Goal: Navigation & Orientation: Find specific page/section

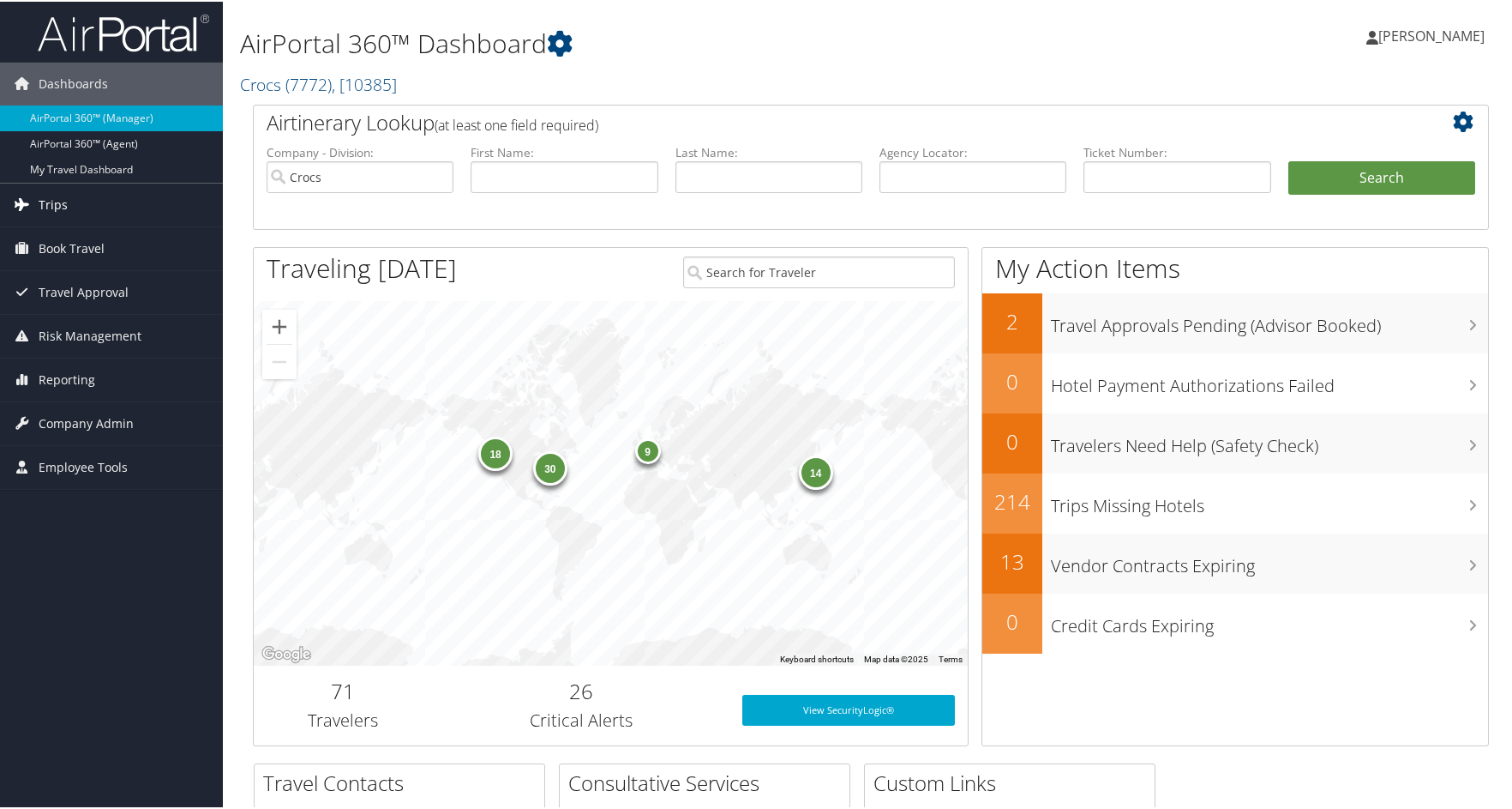
click at [51, 199] on span "Trips" at bounding box center [54, 203] width 30 height 43
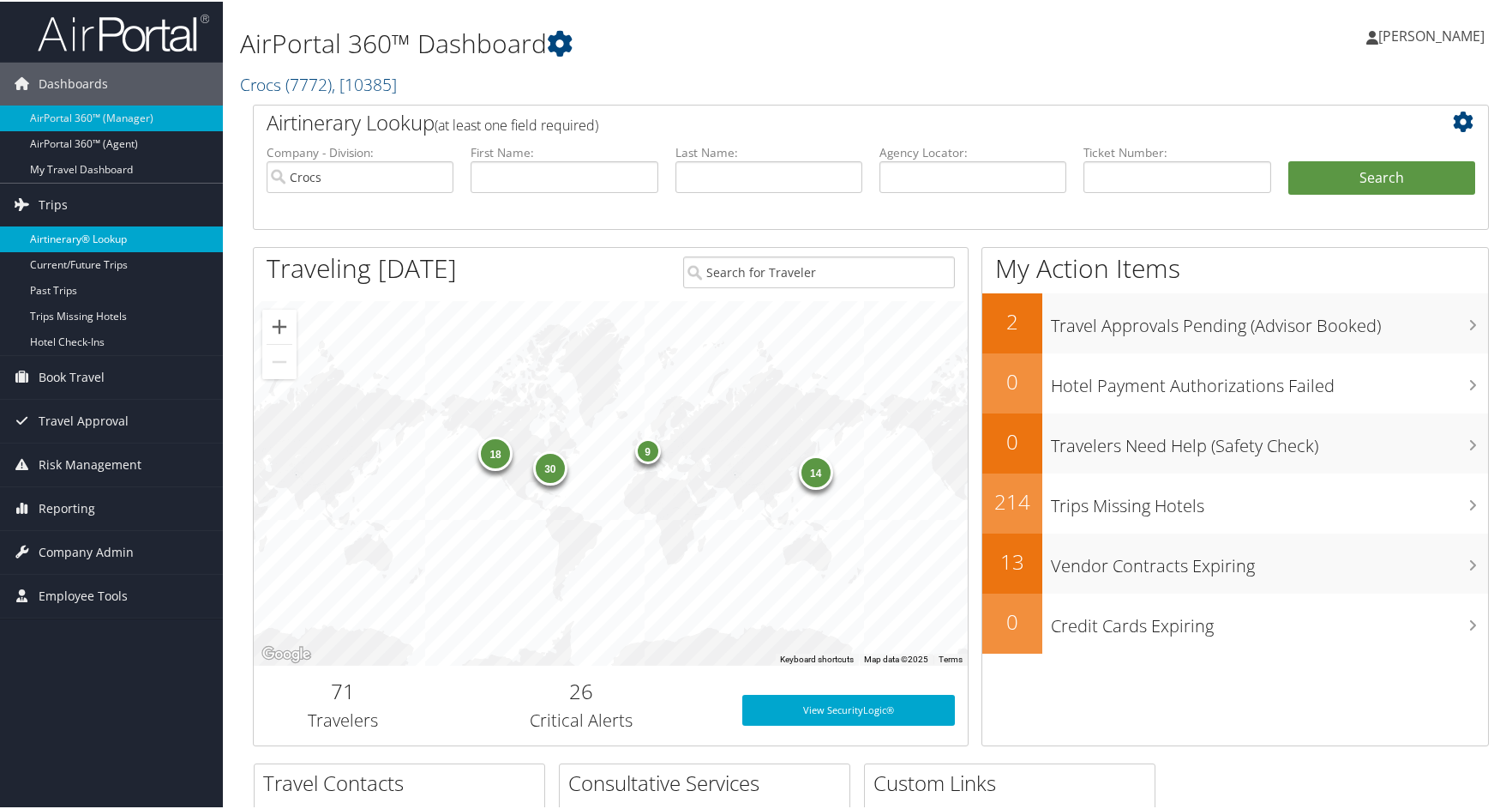
click at [98, 238] on link "Airtinerary® Lookup" at bounding box center [111, 238] width 223 height 26
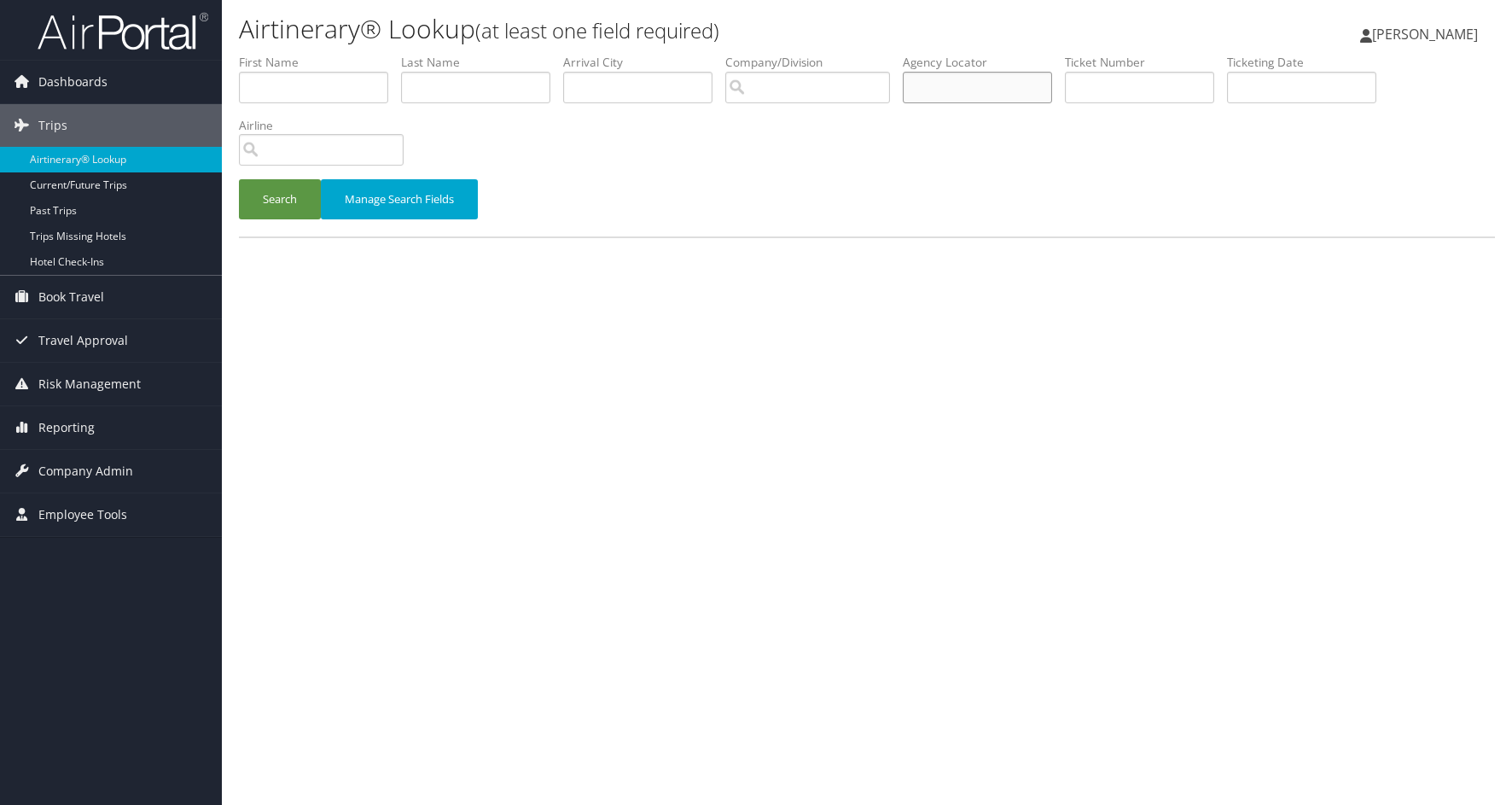
click at [969, 86] on input "text" at bounding box center [977, 87] width 149 height 31
click at [974, 89] on input "text" at bounding box center [977, 87] width 149 height 31
type input "djf0mf"
drag, startPoint x: 286, startPoint y: 200, endPoint x: 584, endPoint y: 676, distance: 561.6
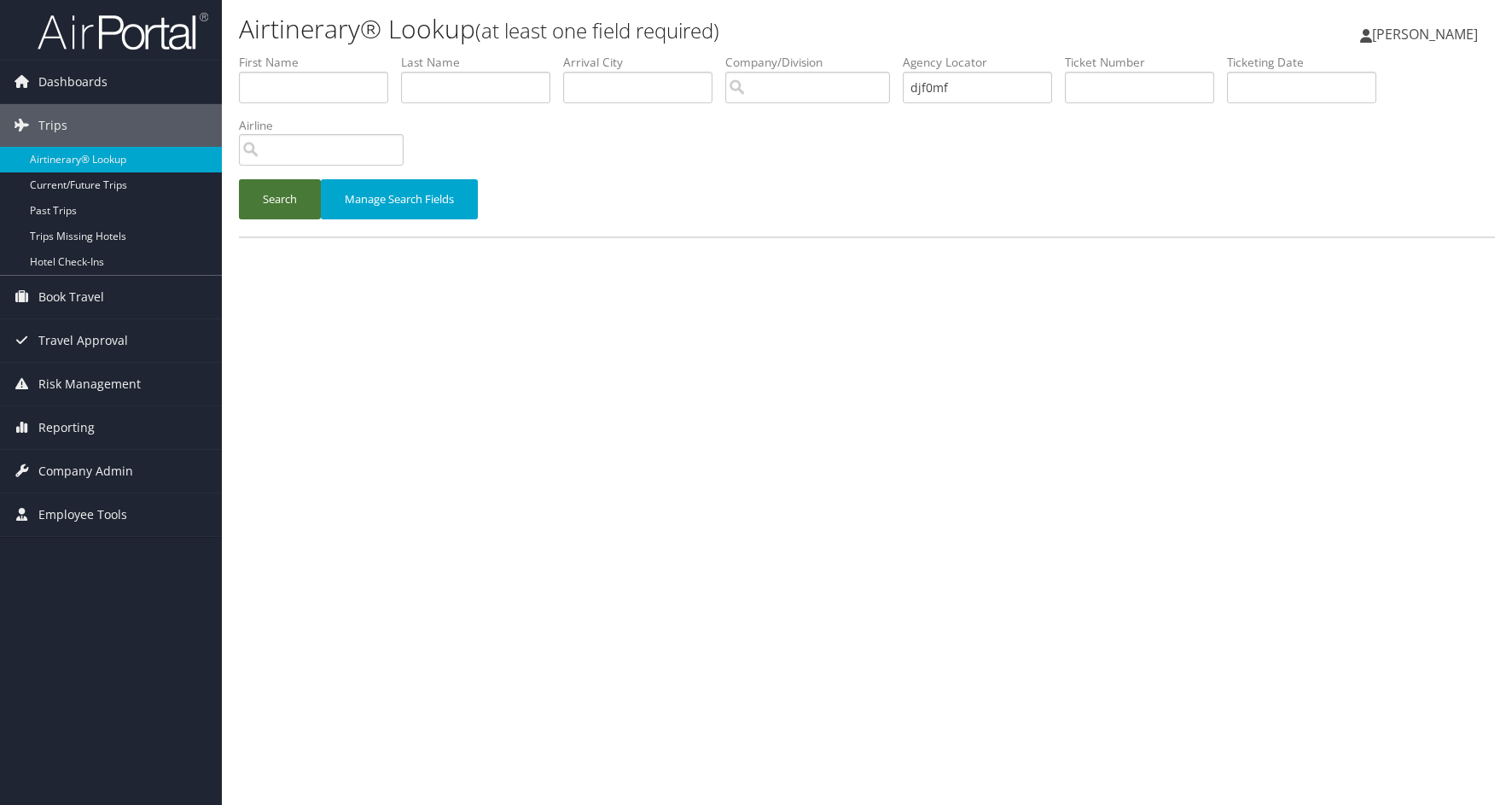
click at [286, 201] on button "Search" at bounding box center [280, 200] width 82 height 40
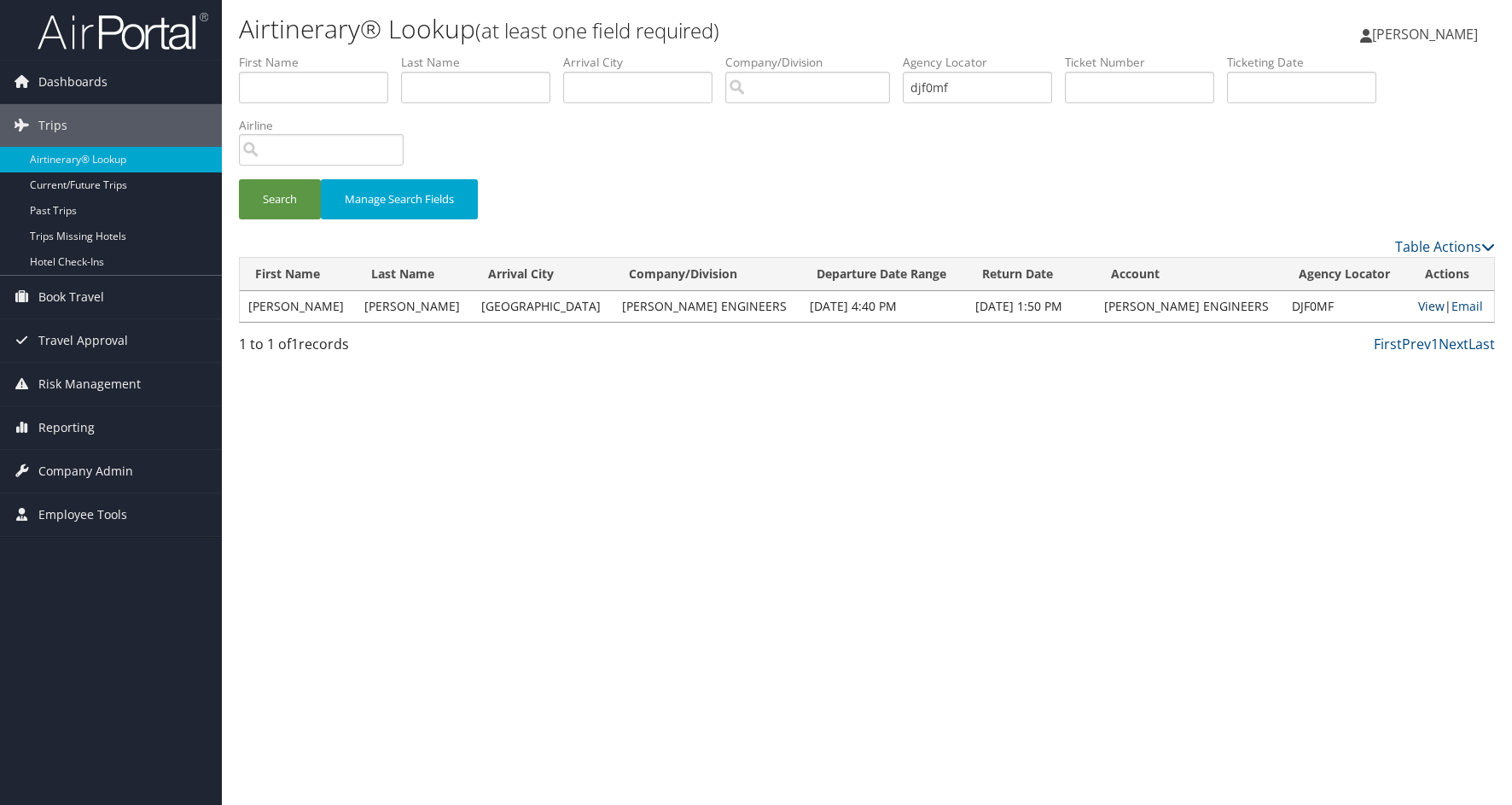
click at [1418, 307] on link "View" at bounding box center [1431, 306] width 27 height 17
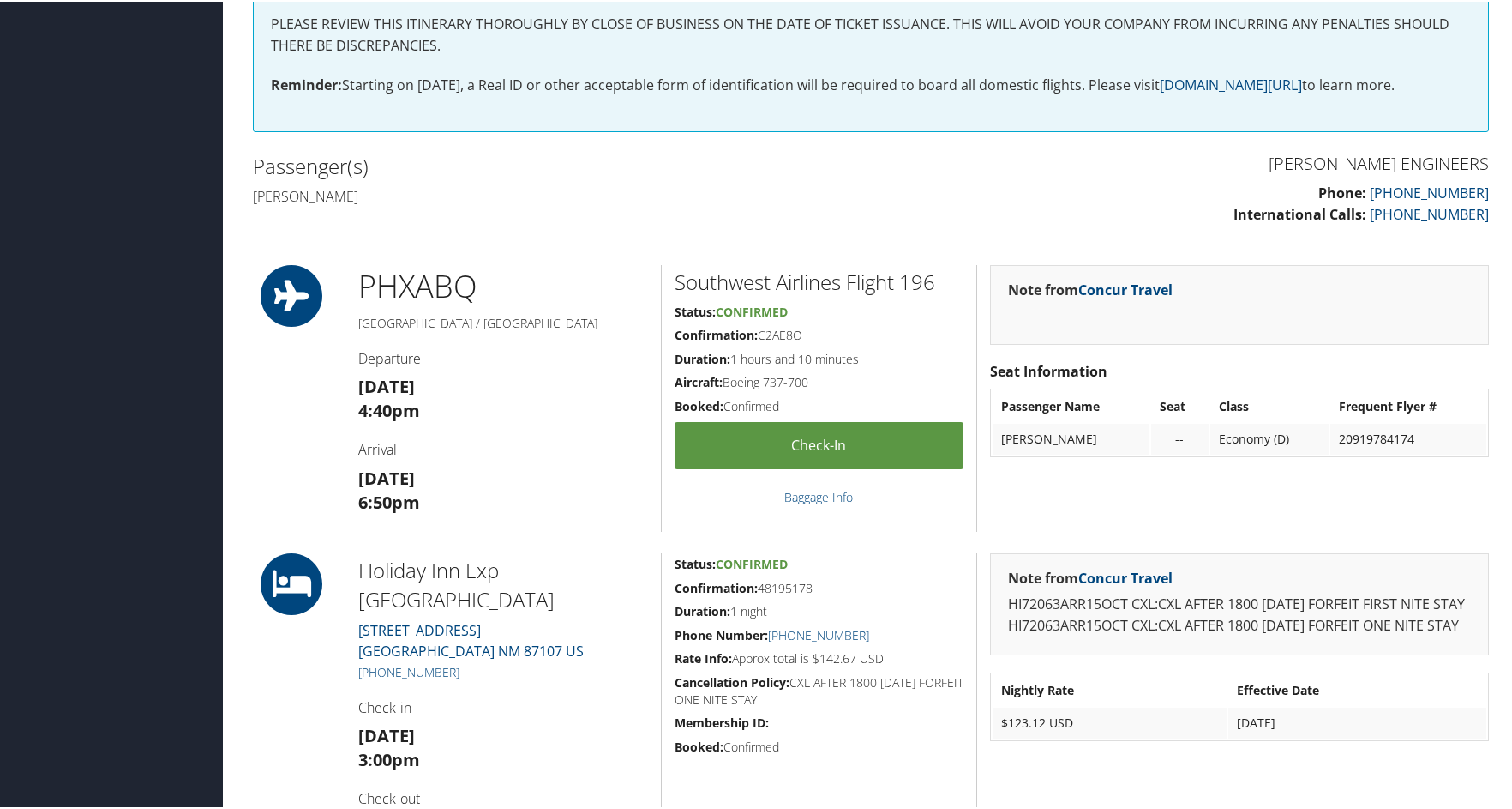
scroll to position [858, 0]
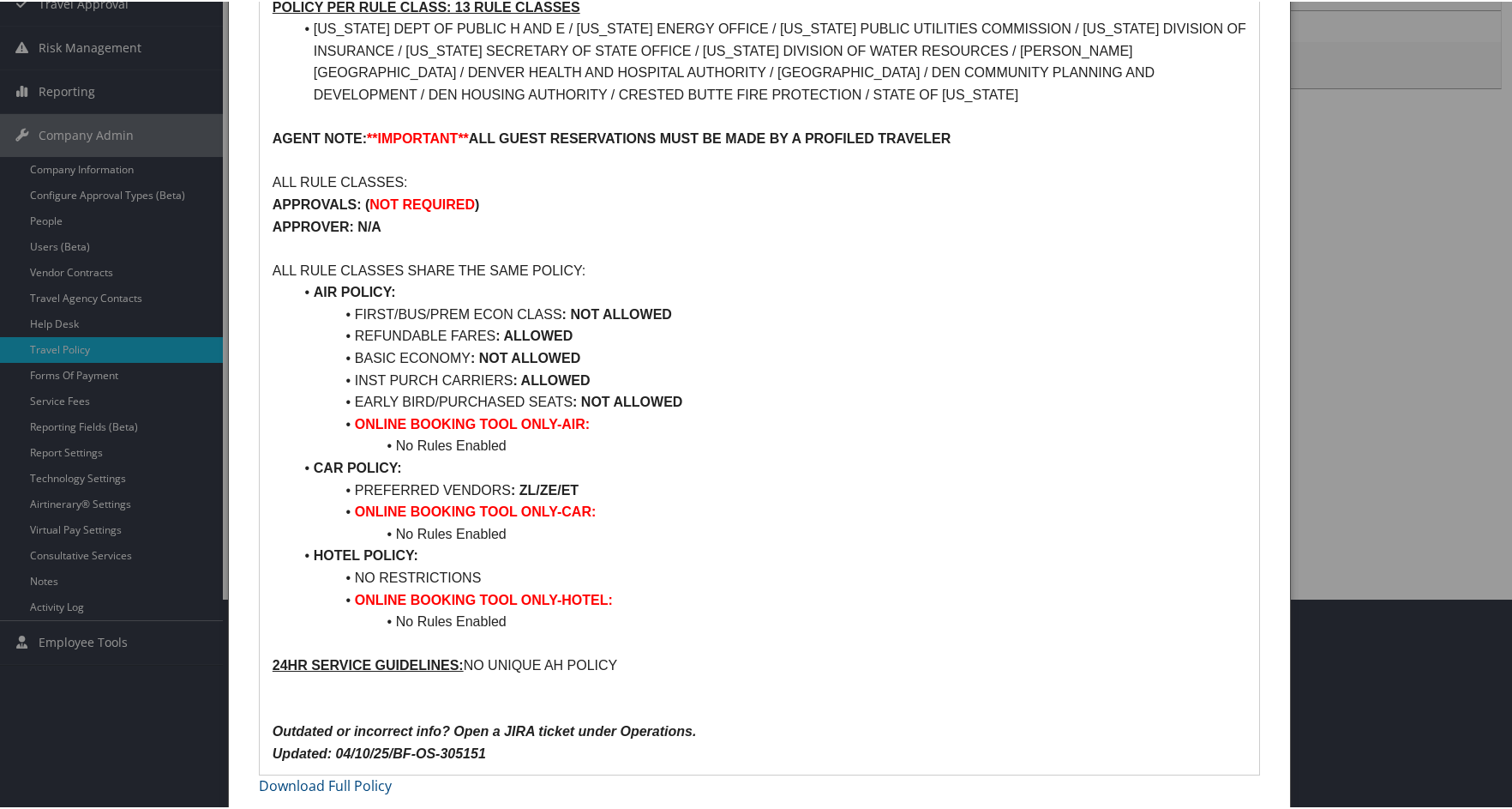
scroll to position [215, 0]
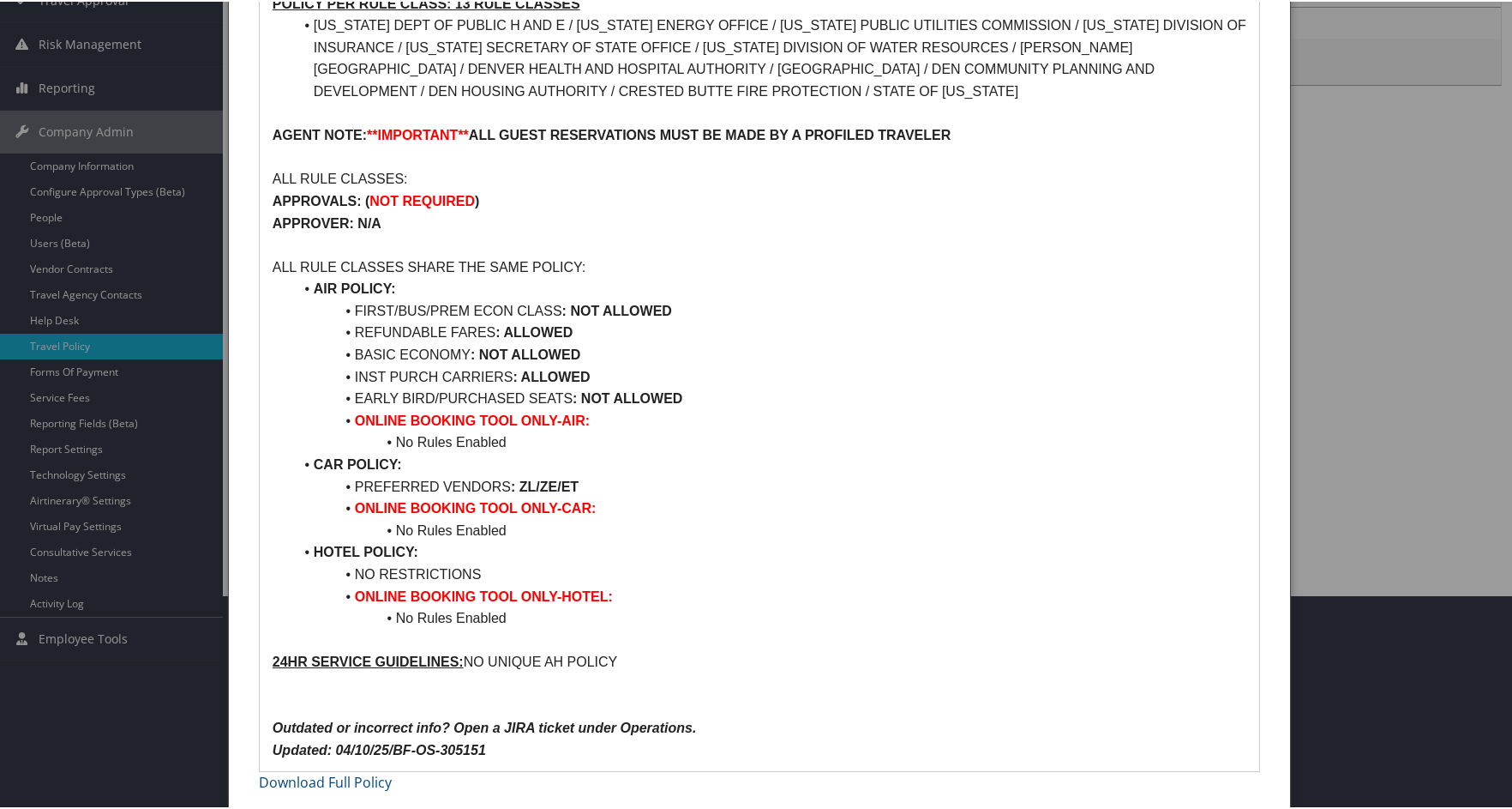
click at [86, 527] on div at bounding box center [760, 404] width 1519 height 809
click at [87, 370] on div at bounding box center [760, 404] width 1519 height 809
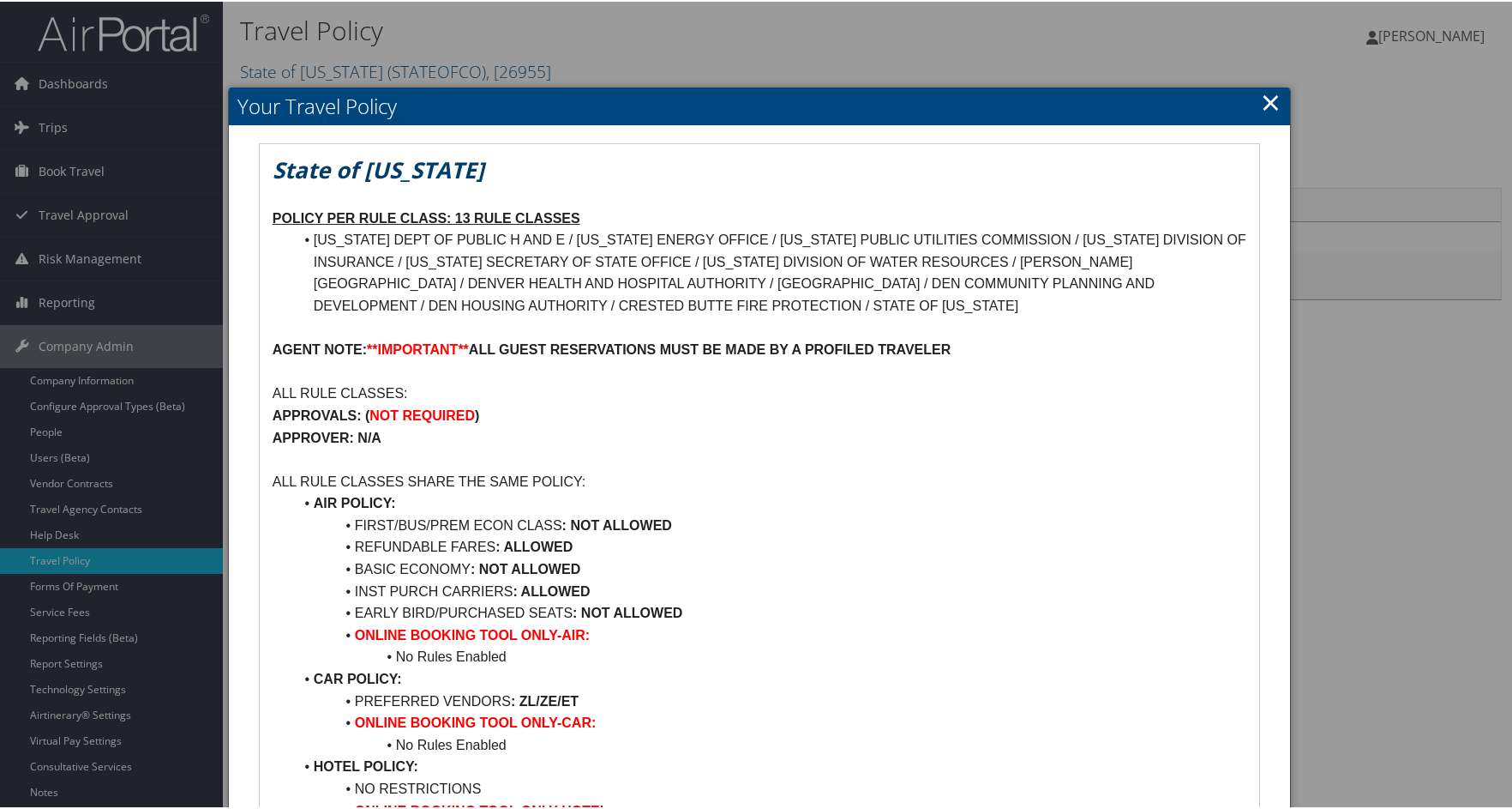
click at [1261, 95] on link "×" at bounding box center [1270, 100] width 19 height 34
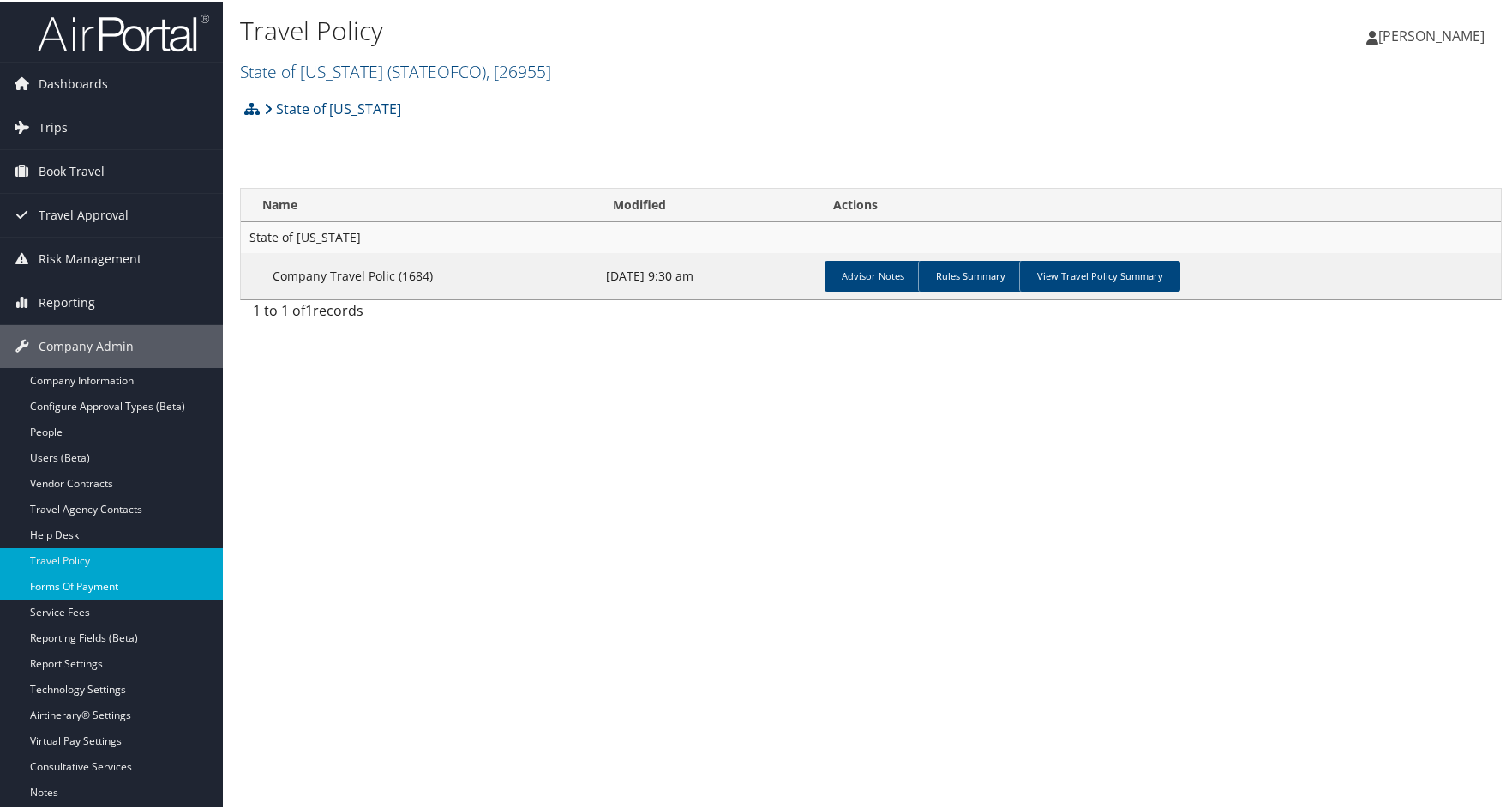
click at [88, 584] on link "Forms Of Payment" at bounding box center [111, 585] width 223 height 26
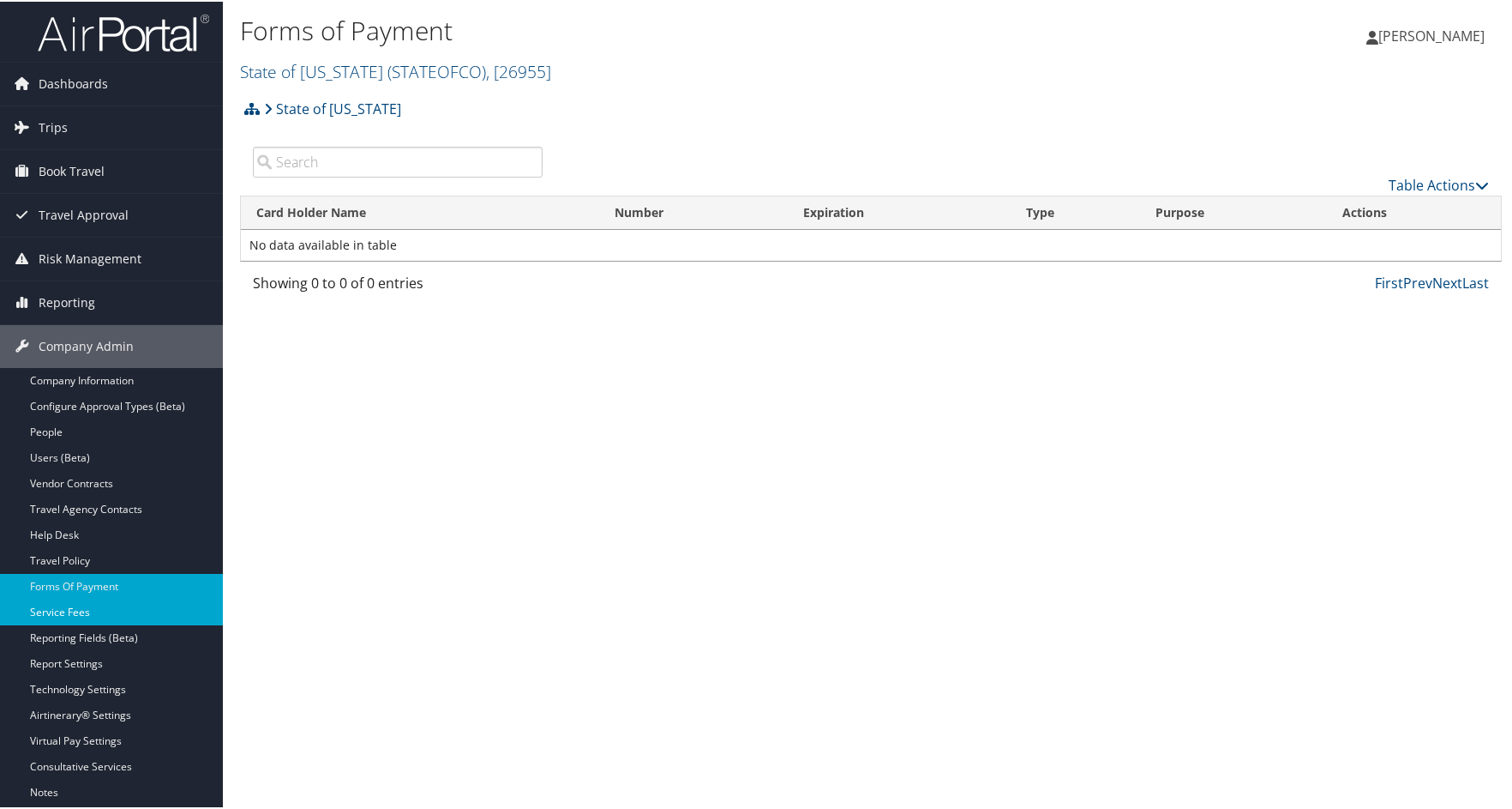
click at [78, 611] on link "Service Fees" at bounding box center [111, 610] width 223 height 26
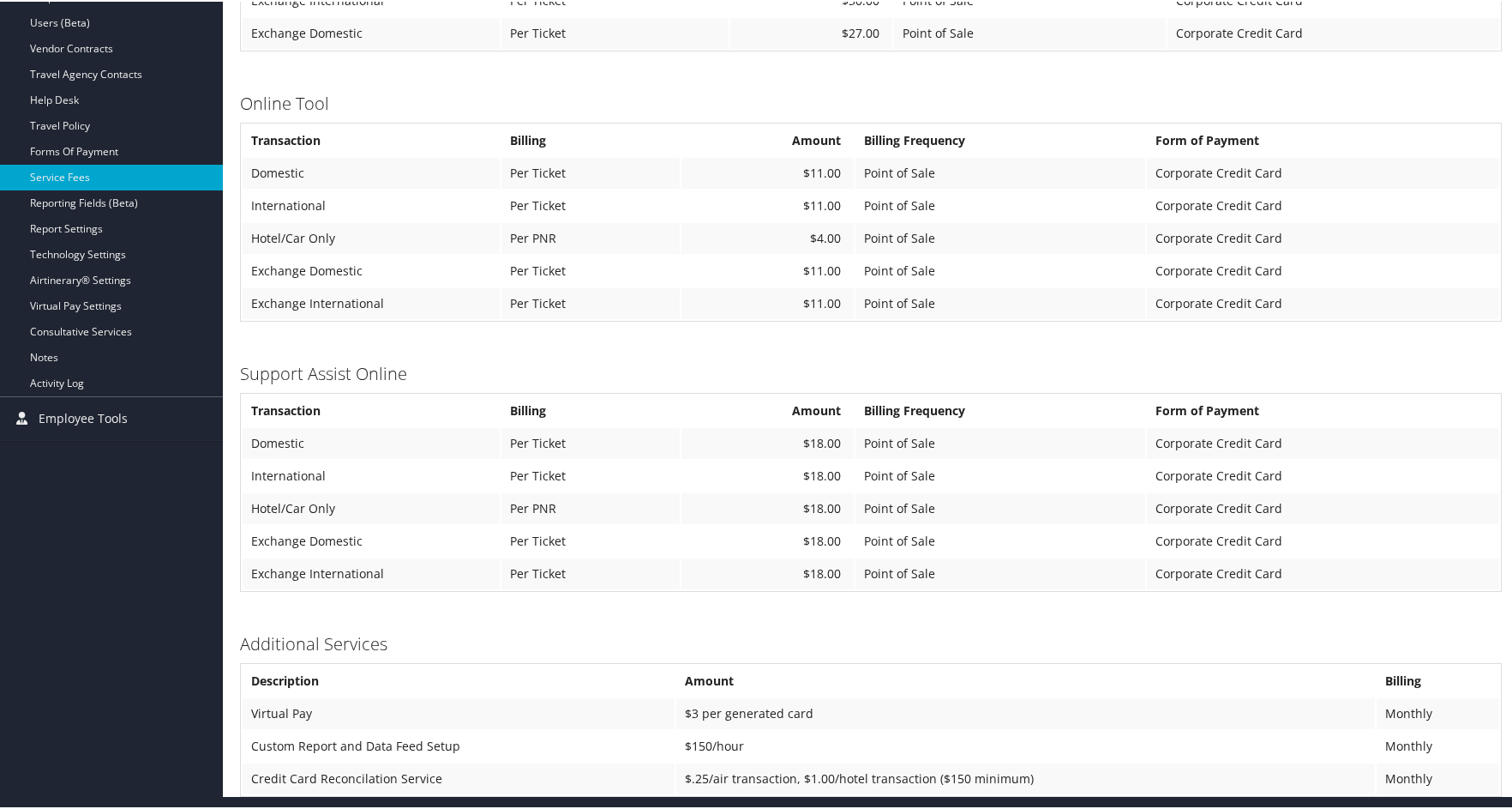
scroll to position [438, 0]
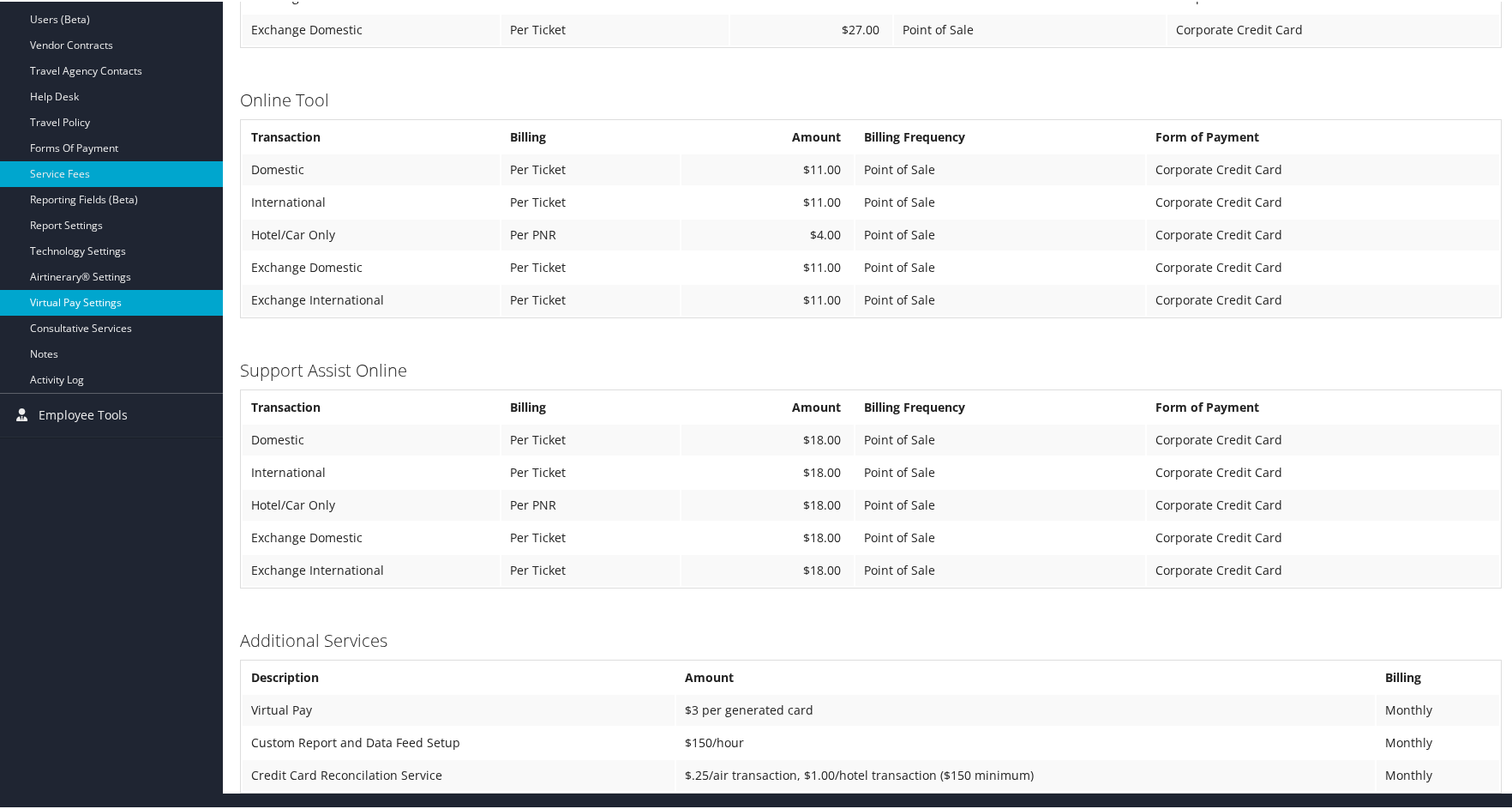
click at [99, 301] on link "Virtual Pay Settings" at bounding box center [111, 301] width 223 height 26
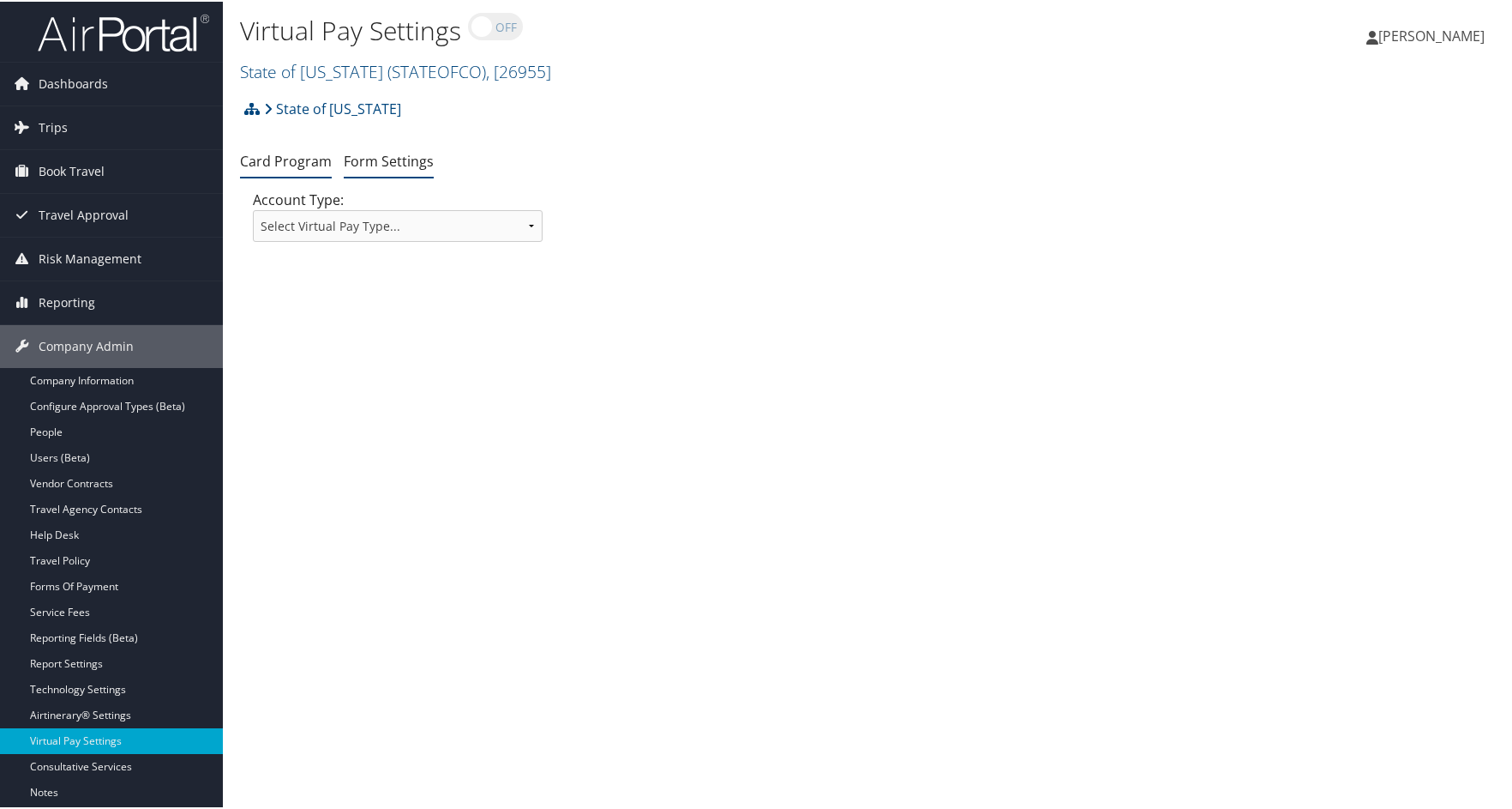
click at [396, 157] on link "Form Settings" at bounding box center [388, 159] width 90 height 18
click at [113, 509] on link "Travel Agency Contacts" at bounding box center [111, 508] width 223 height 26
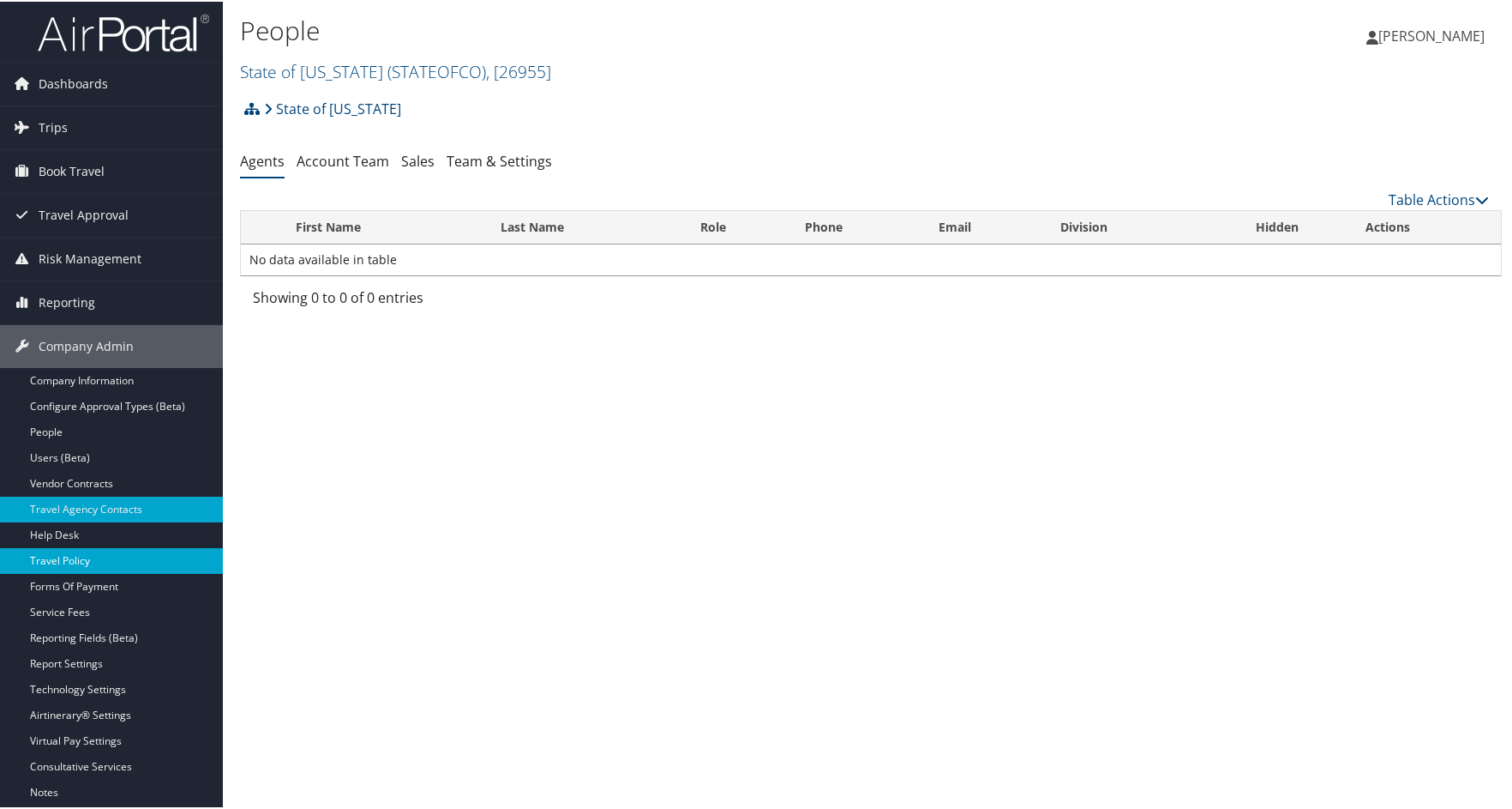
click at [77, 558] on link "Travel Policy" at bounding box center [111, 559] width 223 height 26
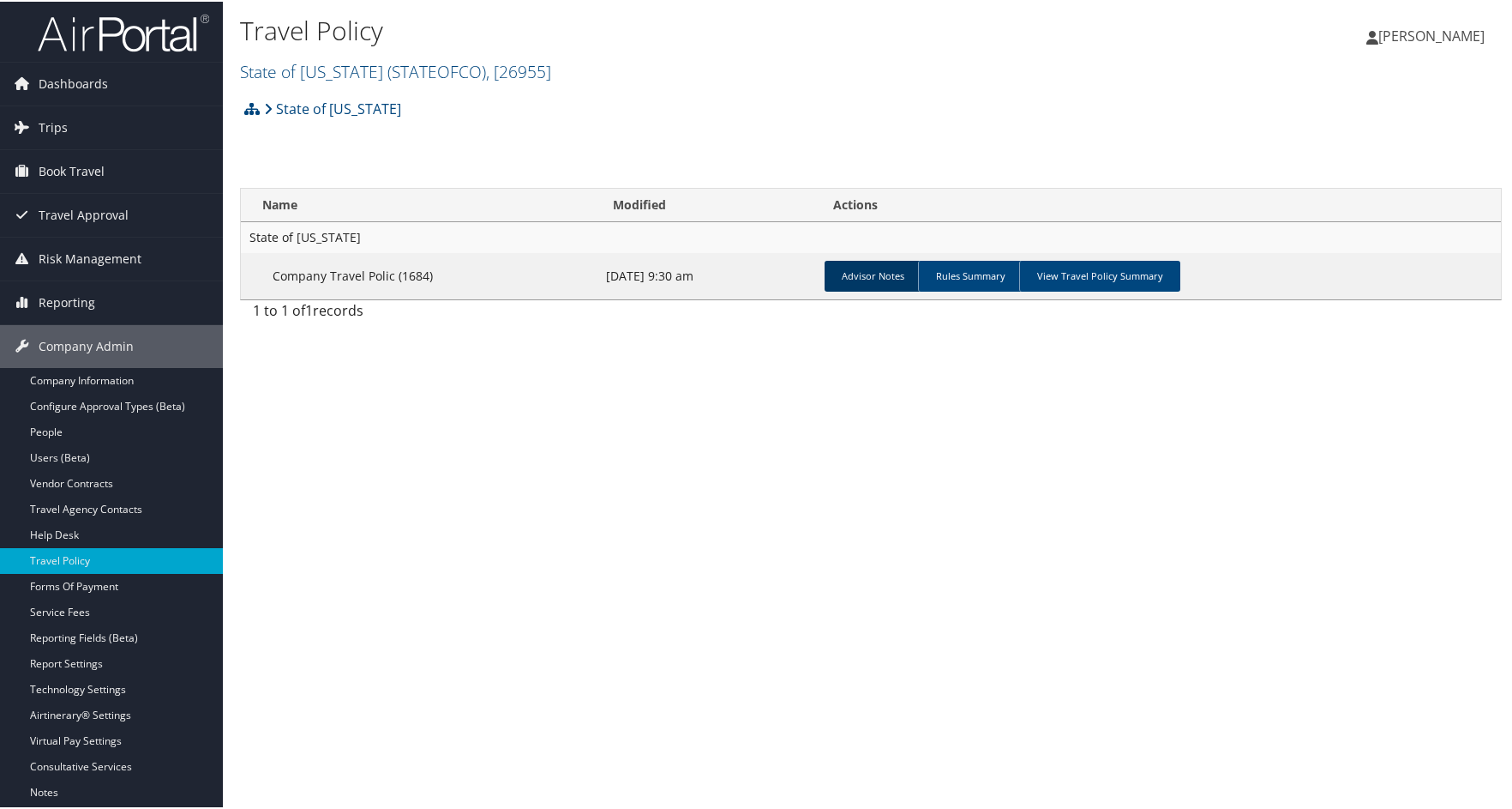
click at [863, 278] on link "Advisor Notes" at bounding box center [872, 274] width 97 height 31
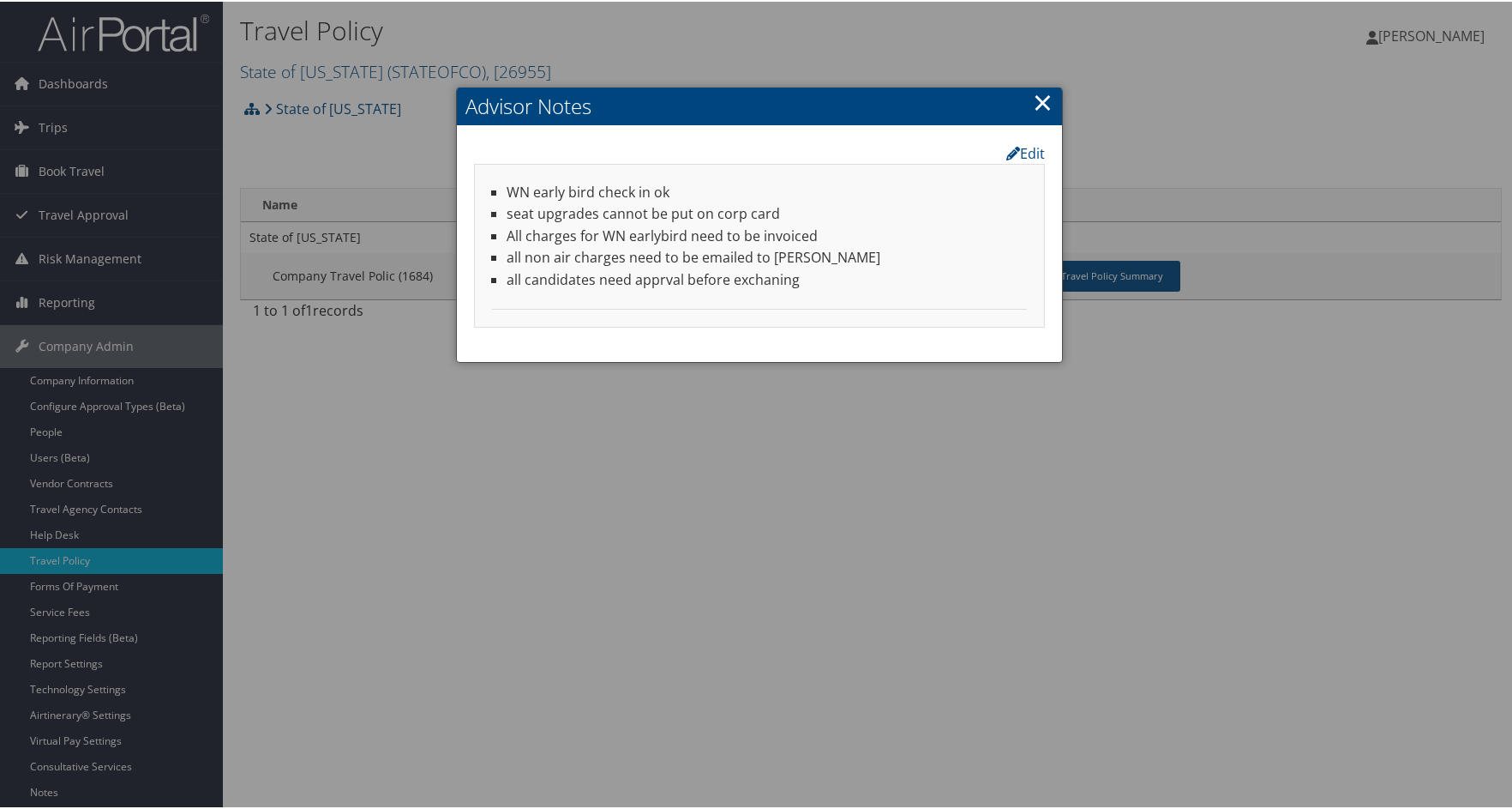
drag, startPoint x: 1035, startPoint y: 97, endPoint x: 1046, endPoint y: 105, distance: 13.6
click at [1035, 96] on link "×" at bounding box center [1043, 100] width 19 height 34
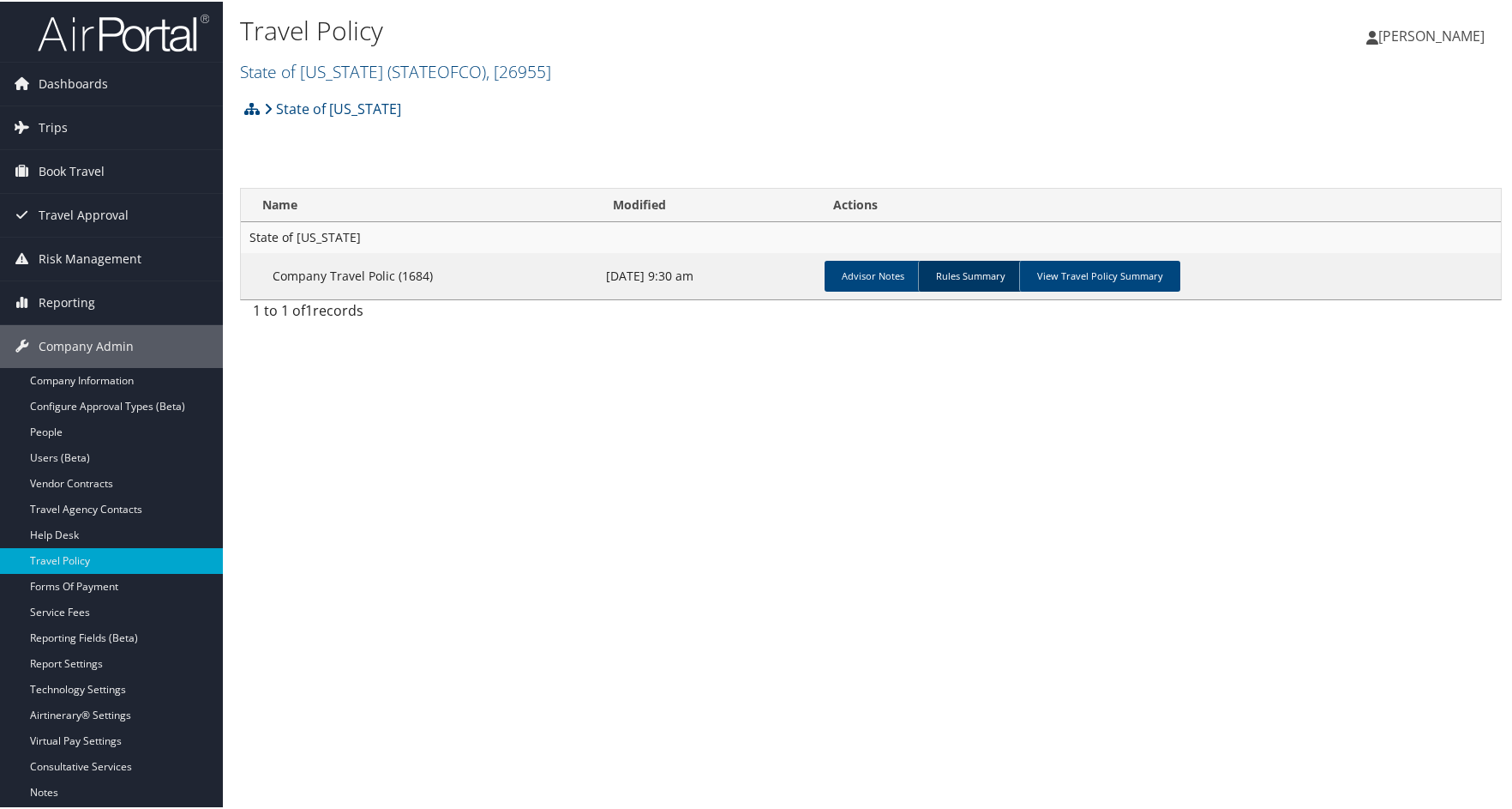
click at [957, 267] on link "Rules Summary" at bounding box center [969, 274] width 104 height 31
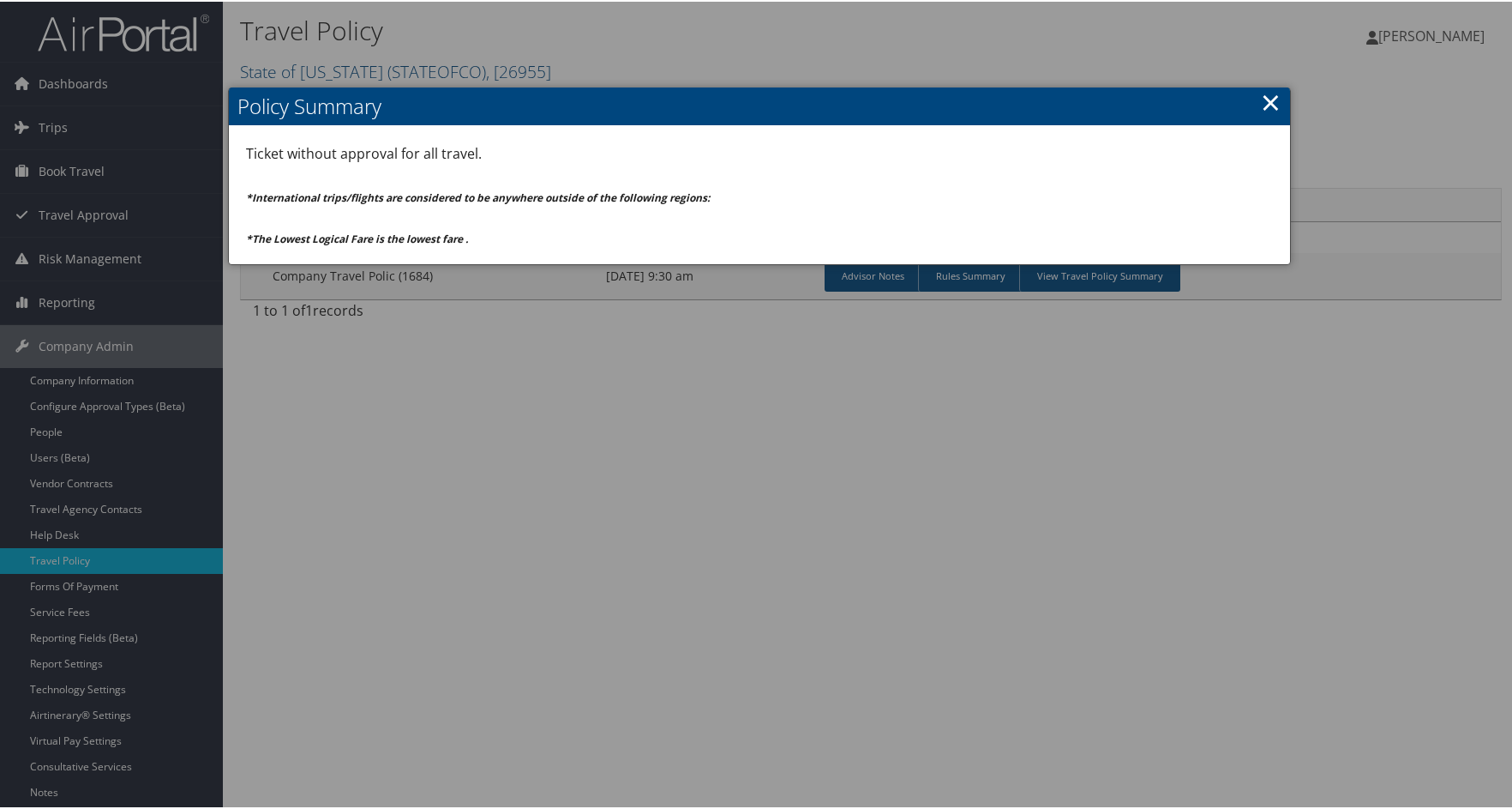
click at [1268, 100] on link "×" at bounding box center [1270, 100] width 19 height 34
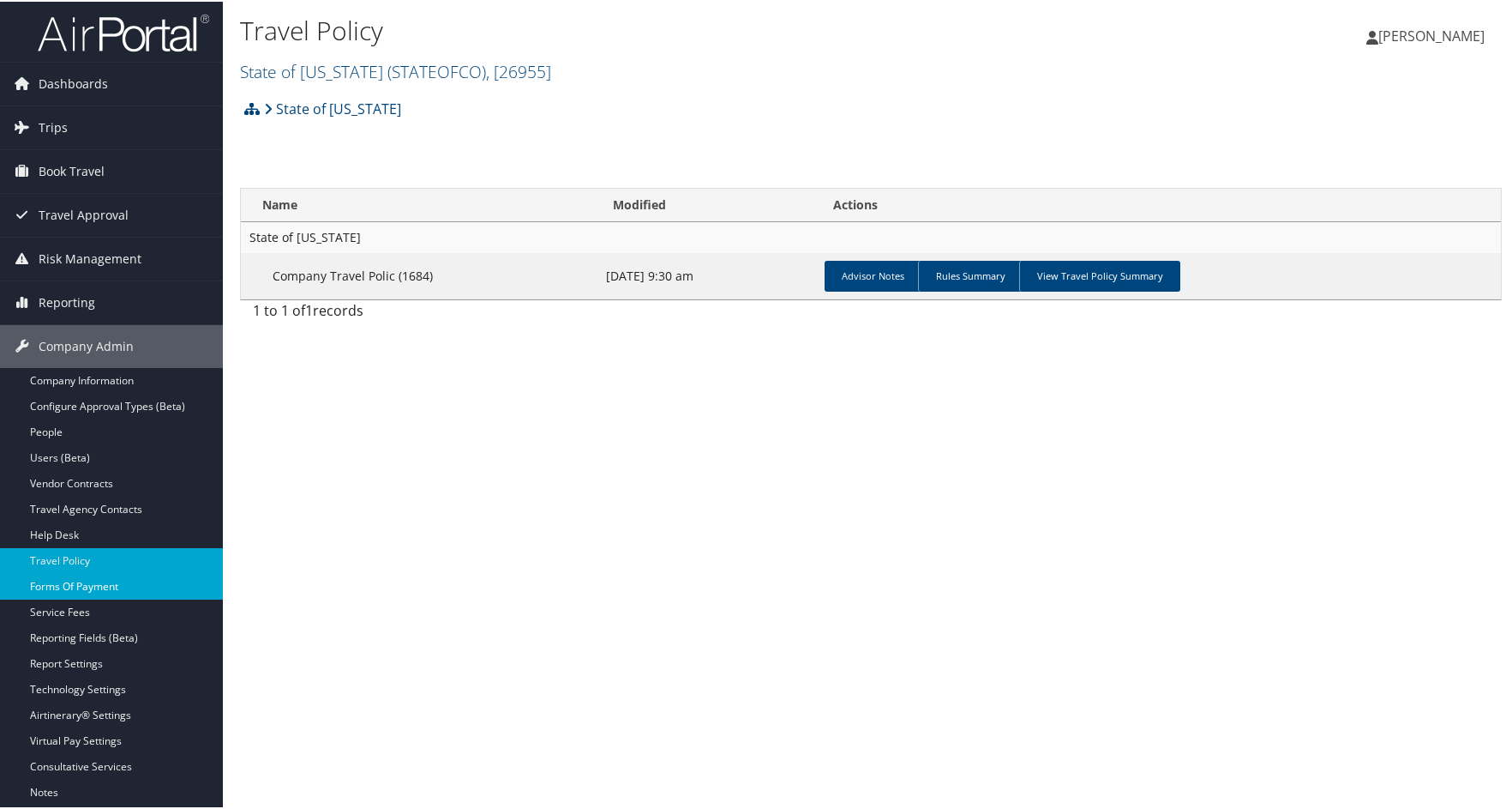
click at [89, 585] on link "Forms Of Payment" at bounding box center [111, 585] width 223 height 26
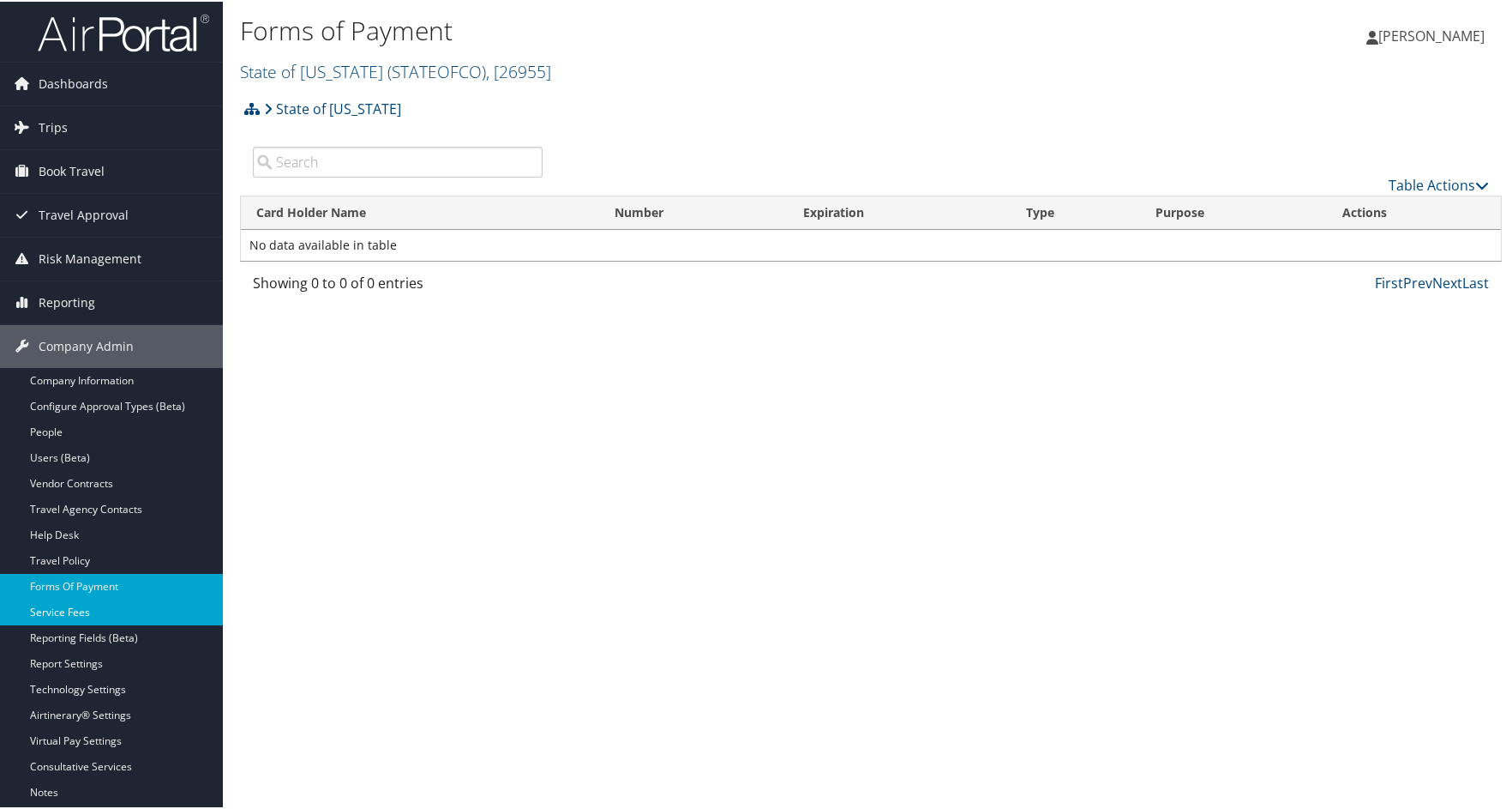
click at [79, 609] on link "Service Fees" at bounding box center [111, 610] width 223 height 26
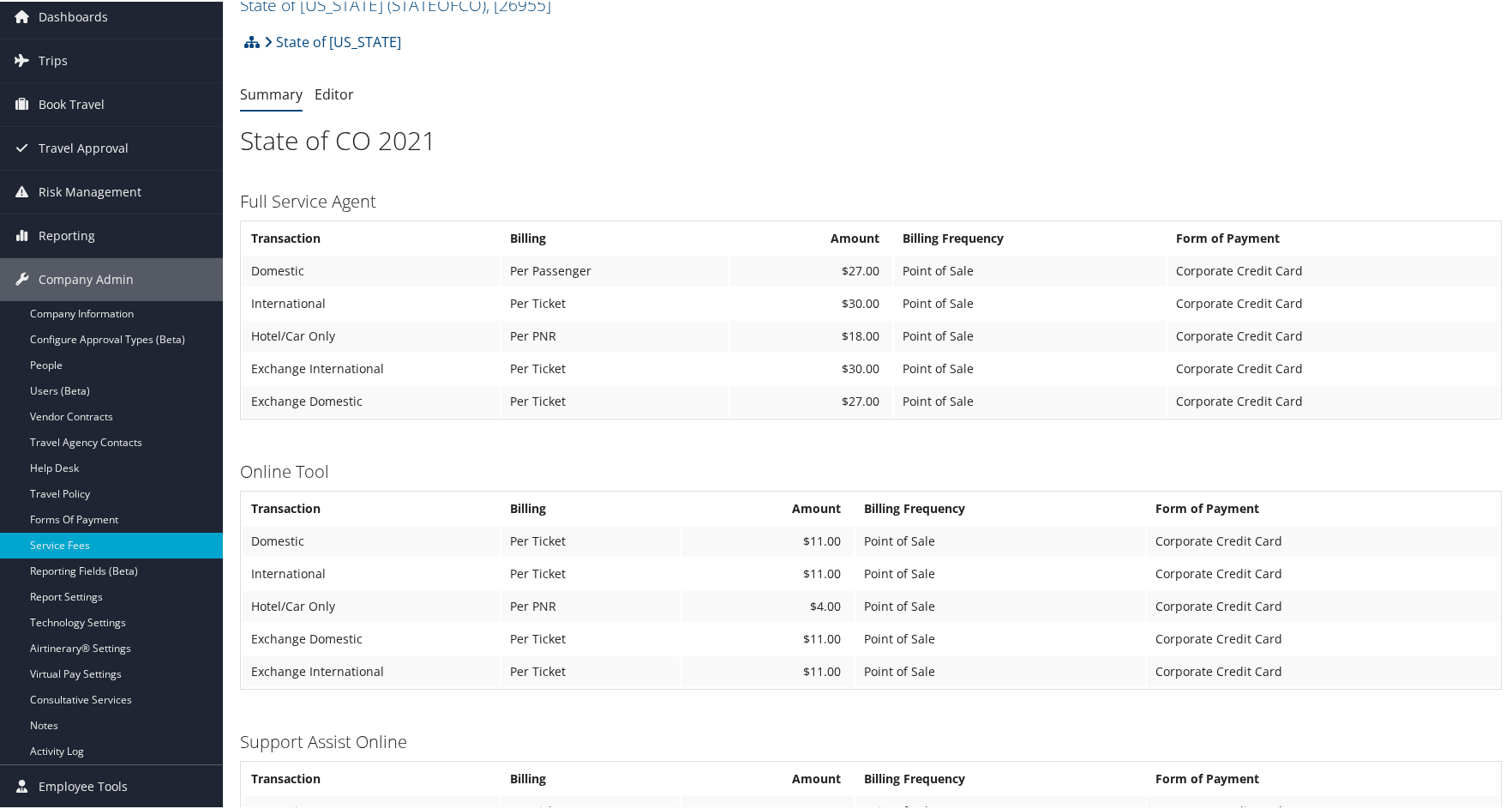
scroll to position [86, 0]
